Goal: Information Seeking & Learning: Find specific page/section

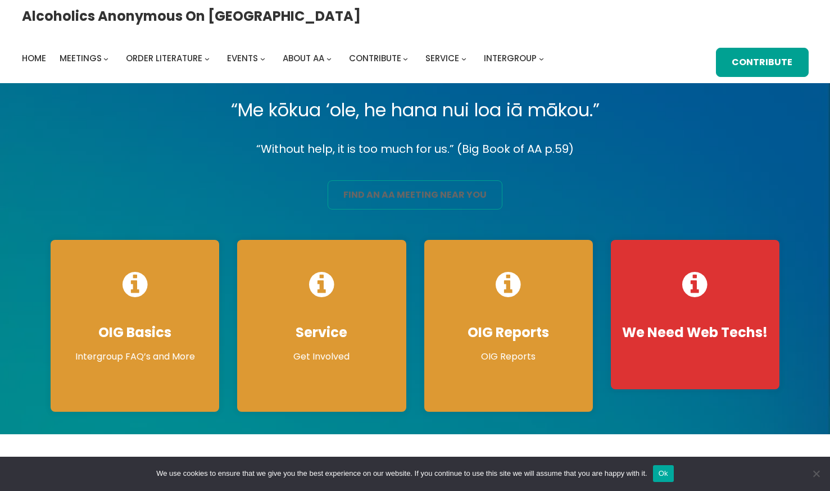
click at [449, 191] on link "find an aa meeting near you" at bounding box center [414, 194] width 175 height 29
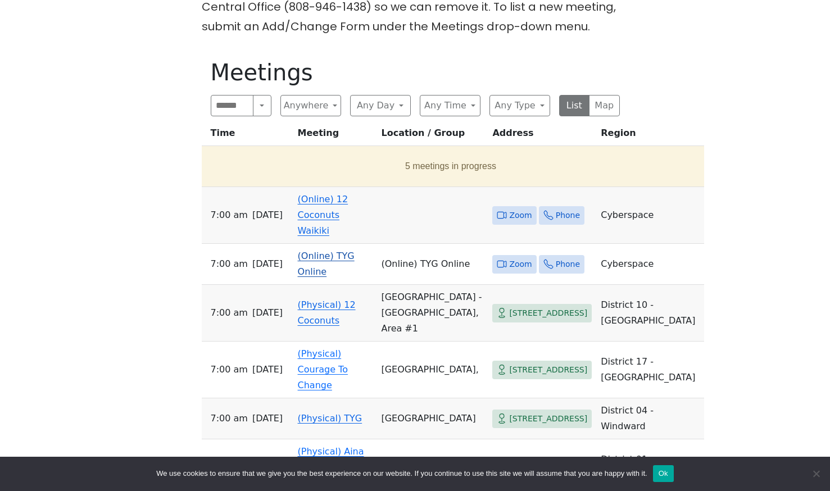
scroll to position [506, 0]
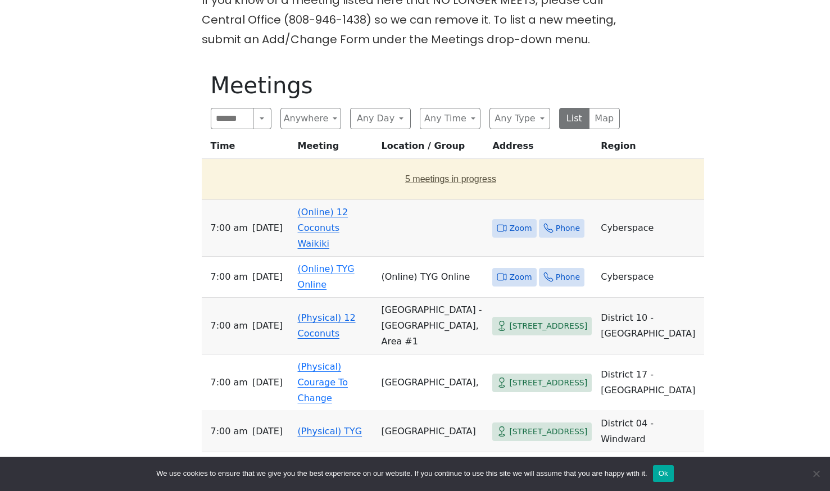
click at [417, 163] on button "5 meetings in progress" at bounding box center [450, 178] width 489 height 31
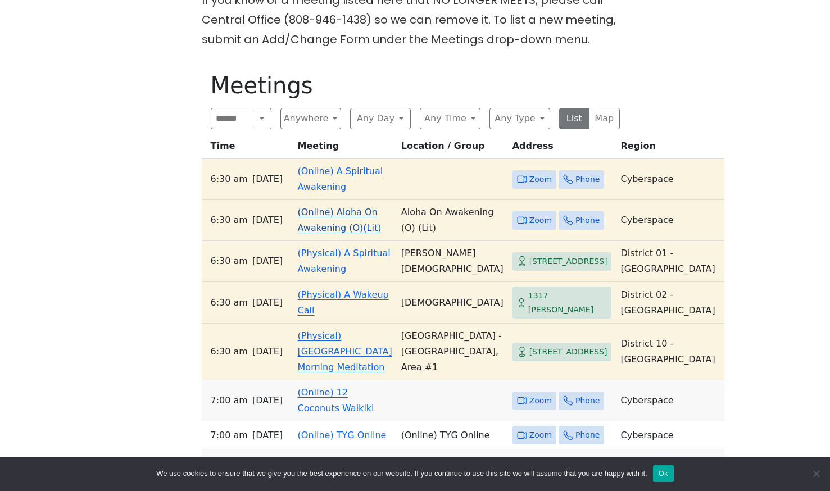
click at [320, 210] on link "(Online) Aloha On Awakening (O)(Lit)" at bounding box center [340, 220] width 84 height 26
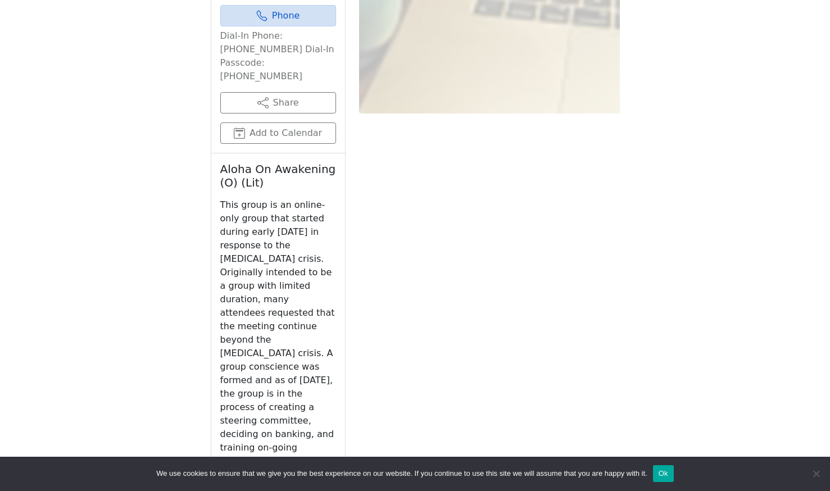
scroll to position [1167, 0]
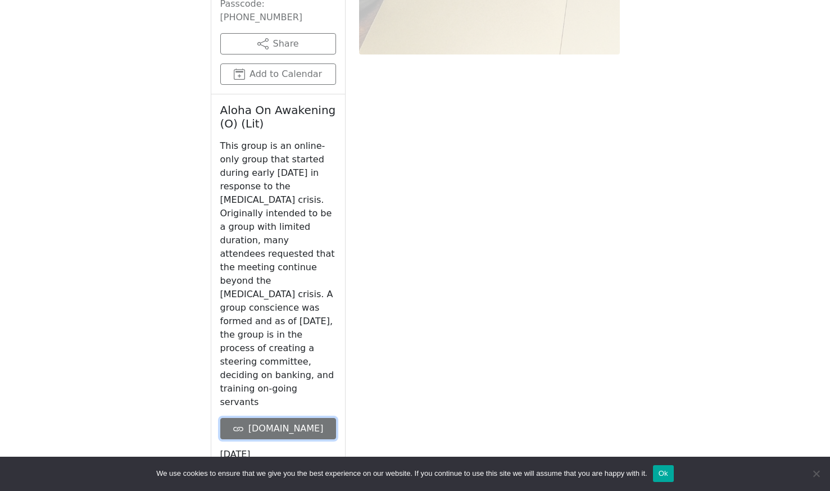
click at [271, 418] on link "on-awakening.org" at bounding box center [278, 428] width 116 height 21
